Goal: Find specific fact: Find specific fact

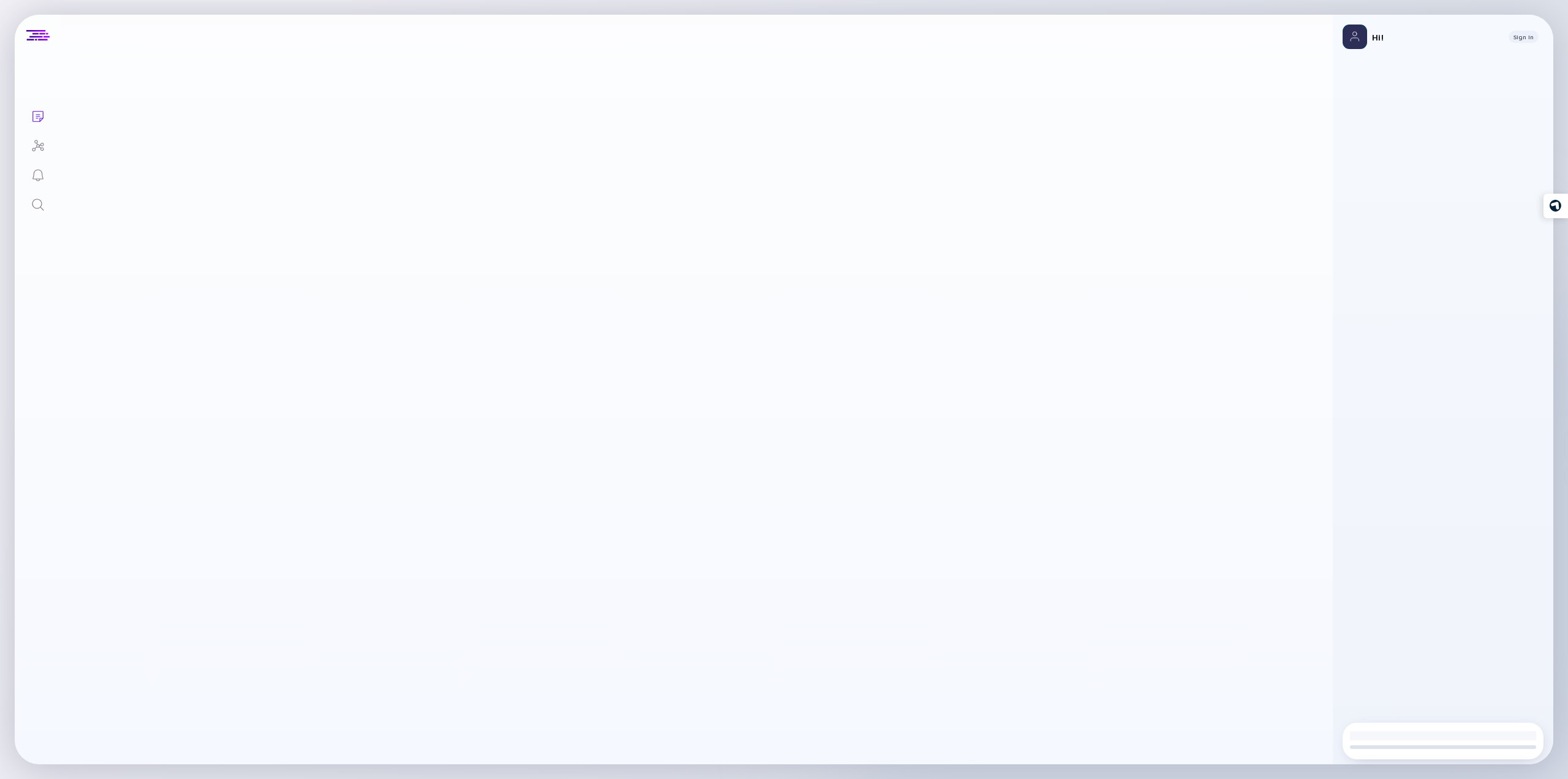
click at [28, 204] on link "Search" at bounding box center [38, 203] width 46 height 29
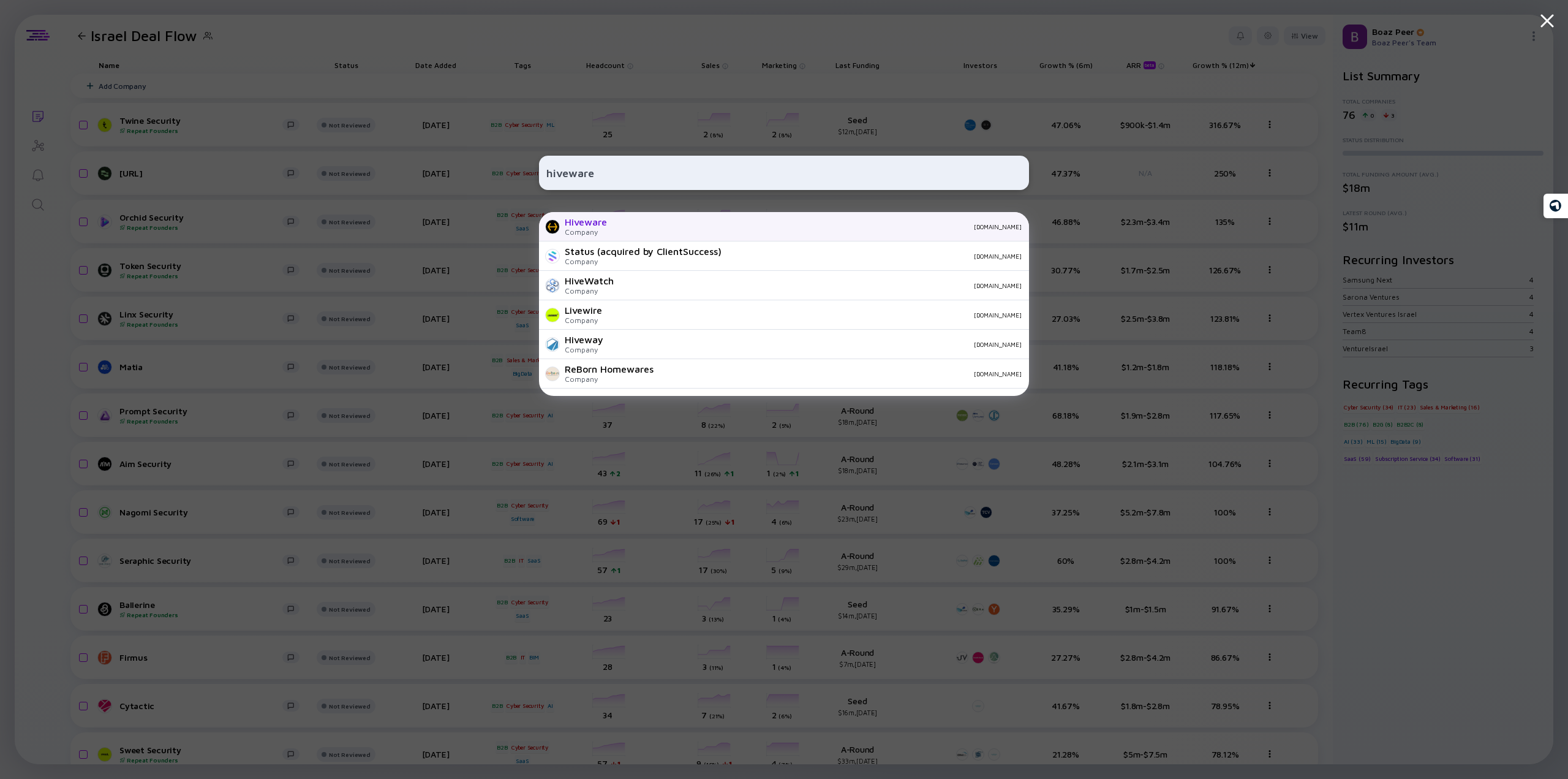
type input "hiveware"
click at [644, 229] on div "hiveware.io" at bounding box center [819, 226] width 405 height 8
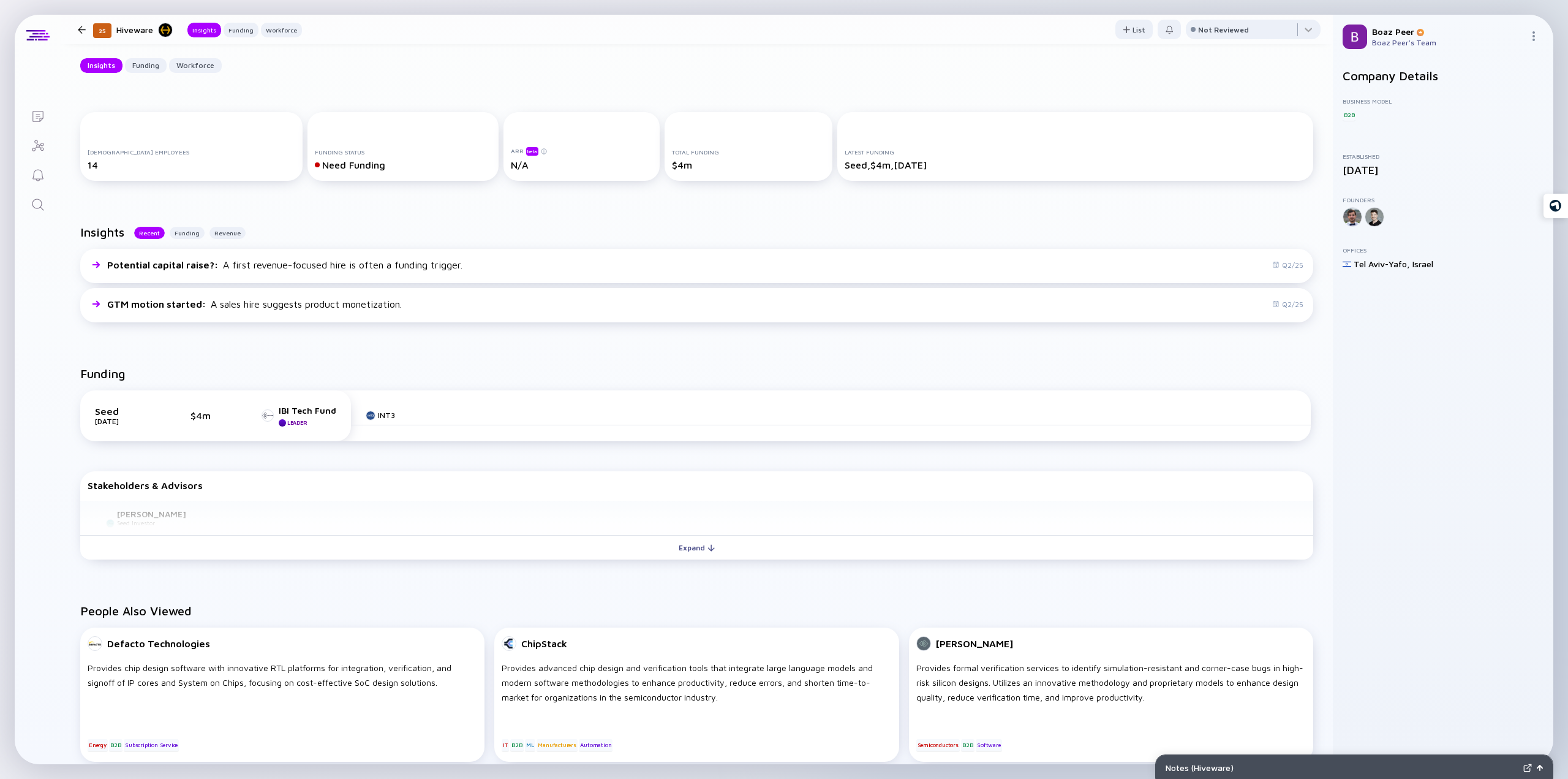
scroll to position [245, 0]
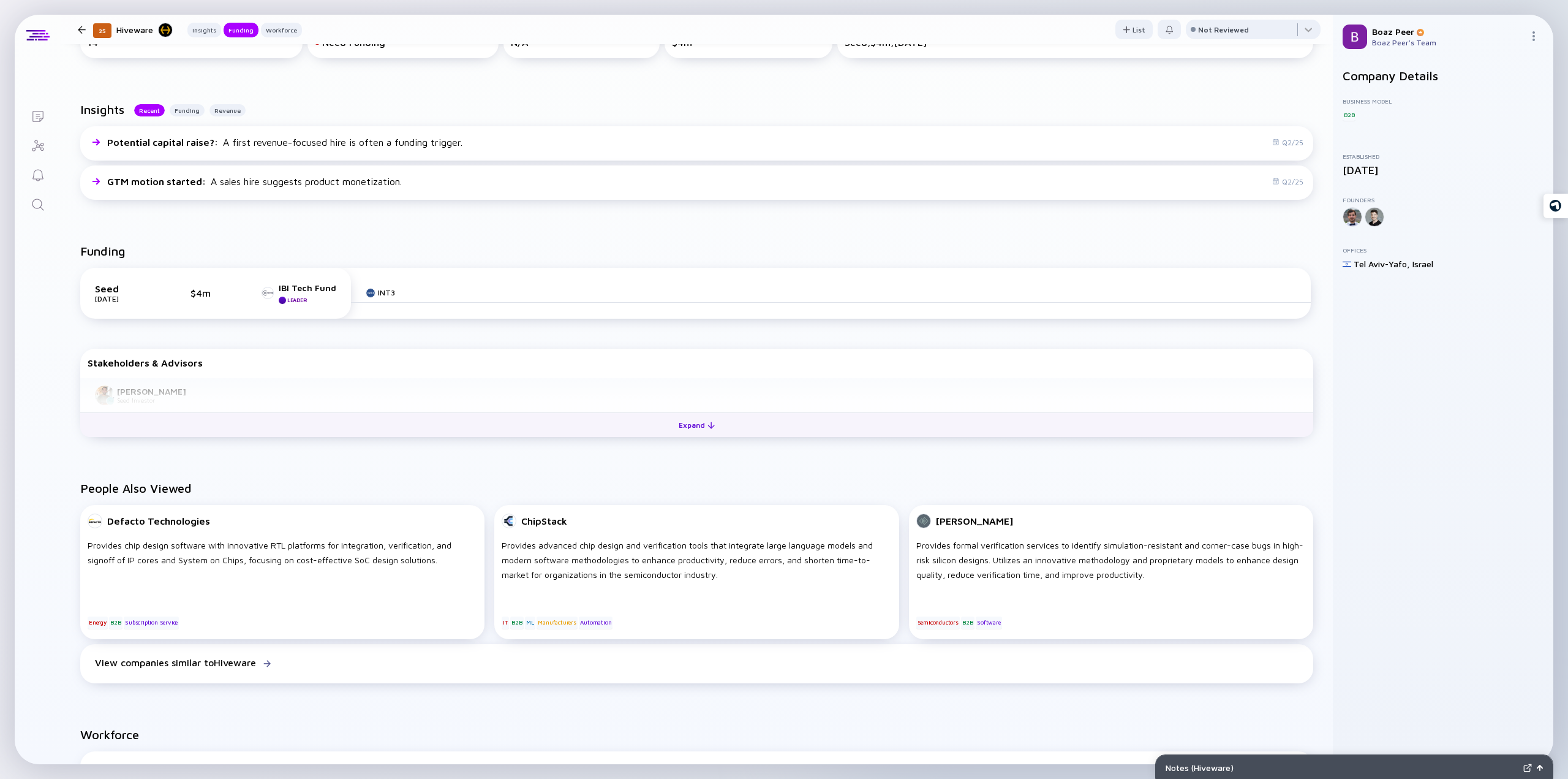
click at [689, 422] on div "Expand" at bounding box center [696, 424] width 51 height 19
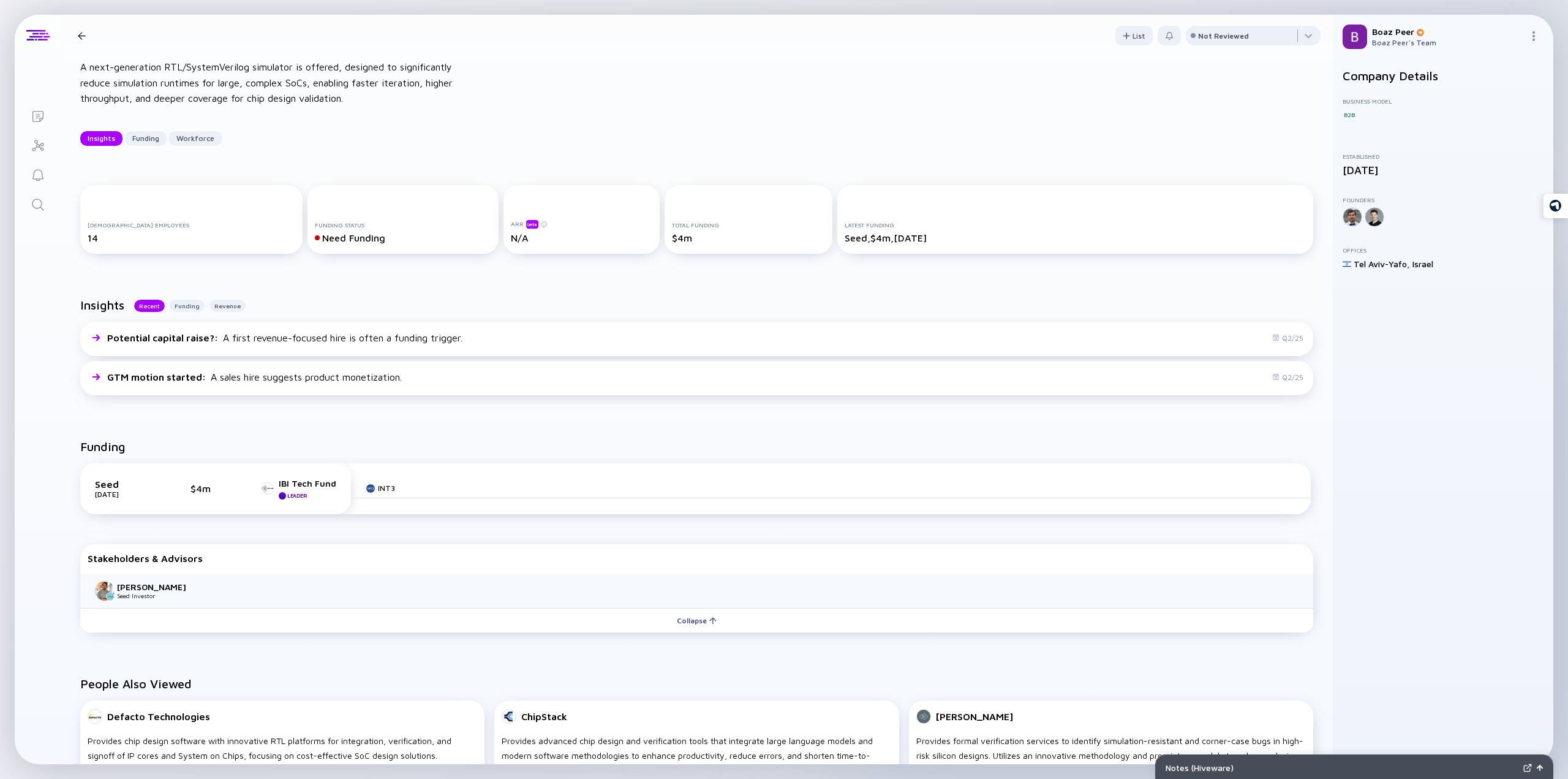
scroll to position [0, 0]
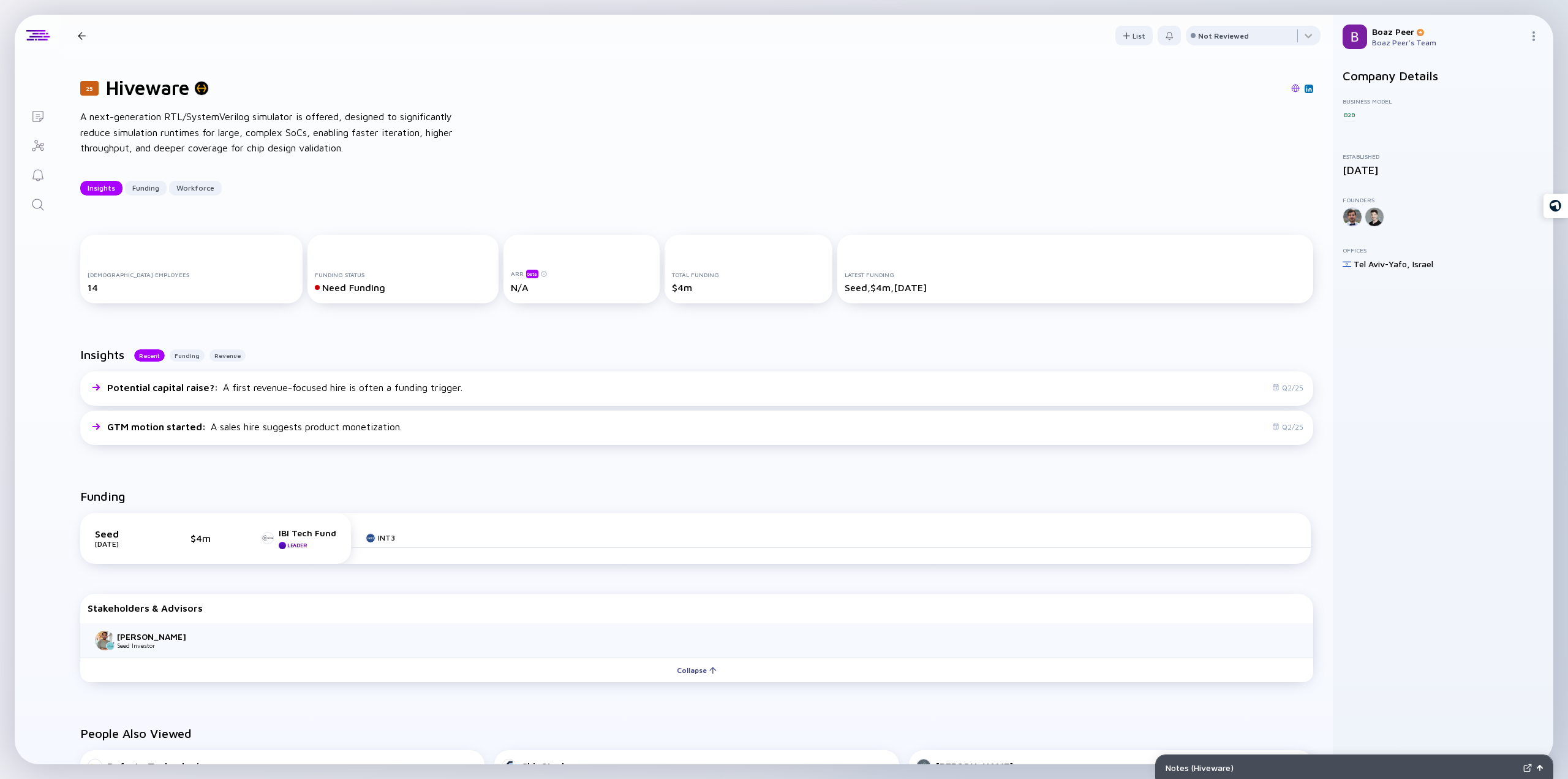
click at [25, 210] on link "Search" at bounding box center [38, 203] width 46 height 29
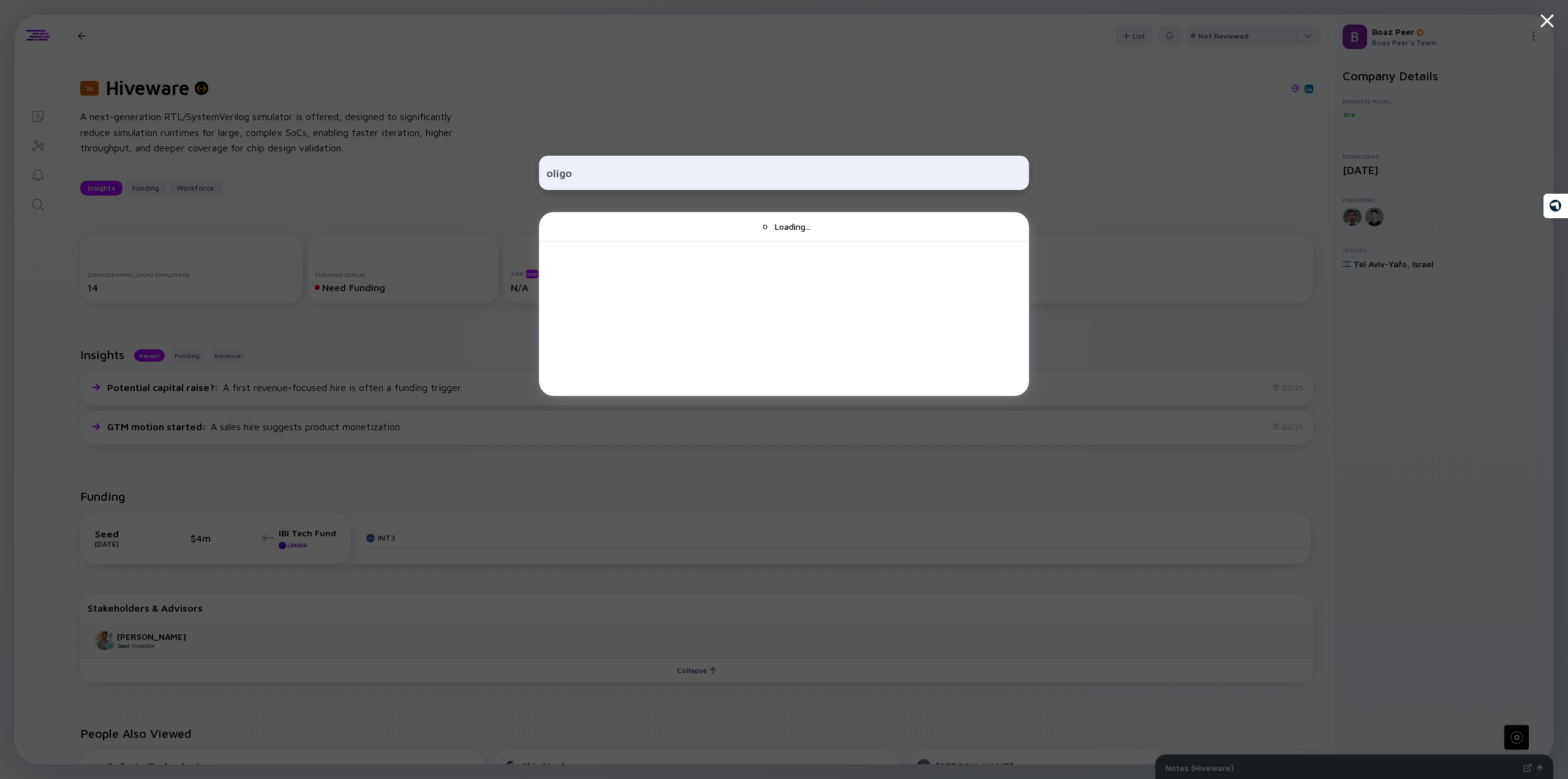
type input "oligo"
click at [372, 75] on div "oligo Loading..." at bounding box center [784, 389] width 1568 height 779
